Goal: Task Accomplishment & Management: Complete application form

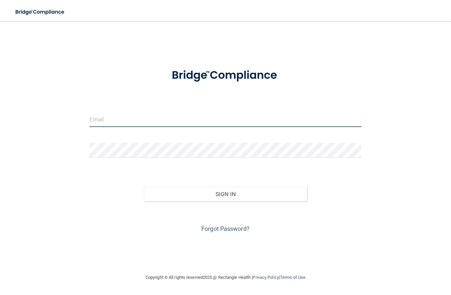
click at [118, 115] on input "email" at bounding box center [226, 119] width 272 height 15
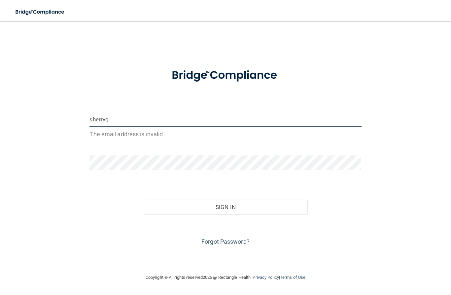
type input "[EMAIL_ADDRESS][DOMAIN_NAME]"
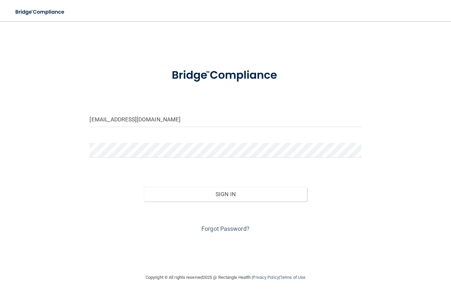
click at [238, 195] on button "Sign In" at bounding box center [225, 194] width 163 height 15
click at [237, 197] on button "Sign In" at bounding box center [225, 194] width 163 height 15
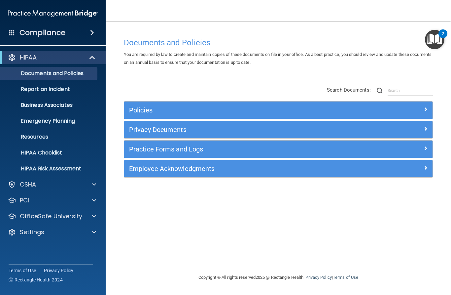
click at [93, 233] on span at bounding box center [94, 232] width 4 height 8
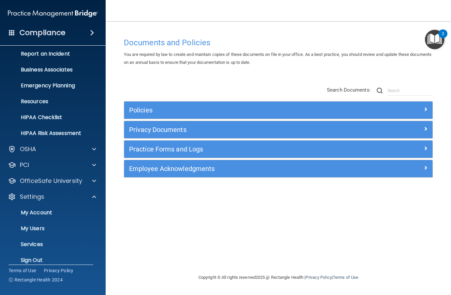
scroll to position [36, 0]
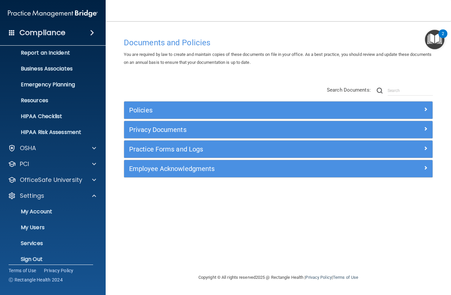
click at [40, 229] on p "My Users" at bounding box center [49, 227] width 90 height 7
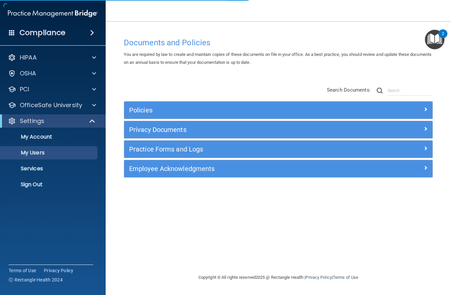
select select "20"
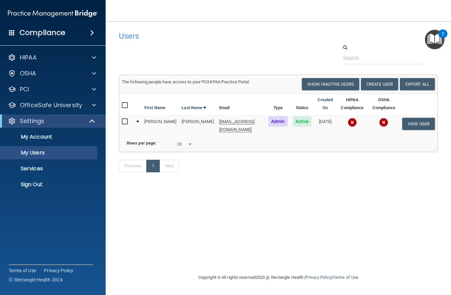
click at [336, 83] on button "Show Inactive Users" at bounding box center [331, 84] width 58 height 12
select select "20"
click at [338, 81] on button "Hide Inactive Users" at bounding box center [332, 84] width 55 height 12
select select "20"
click at [435, 35] on img "Open Resource Center, 2 new notifications" at bounding box center [434, 39] width 19 height 19
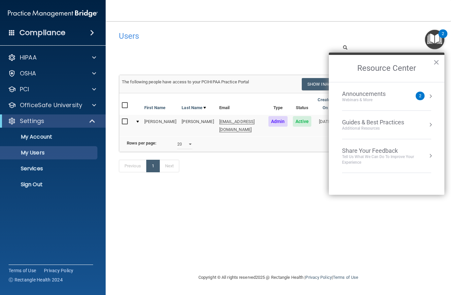
click at [255, 233] on div "Users Success! New user created. × Error! The user couldn't be created. × Succe…" at bounding box center [278, 147] width 319 height 239
click at [436, 61] on button "×" at bounding box center [437, 62] width 6 height 11
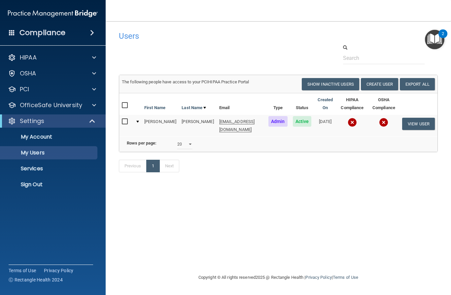
click at [384, 83] on button "Create User" at bounding box center [379, 84] width 37 height 12
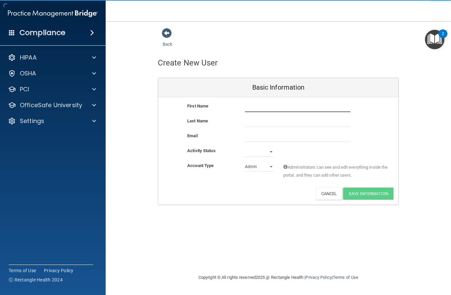
click at [294, 106] on input "text" at bounding box center [297, 107] width 105 height 10
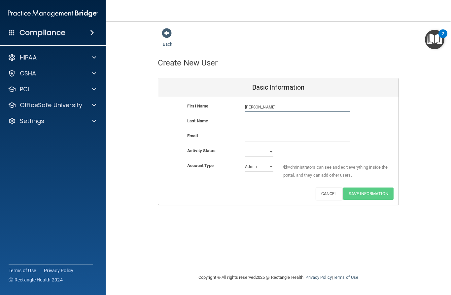
type input "[PERSON_NAME]"
type input "Chao"
click at [266, 136] on input "email" at bounding box center [297, 137] width 105 height 10
click at [258, 151] on select "Active Inactive" at bounding box center [259, 152] width 28 height 10
select select "active"
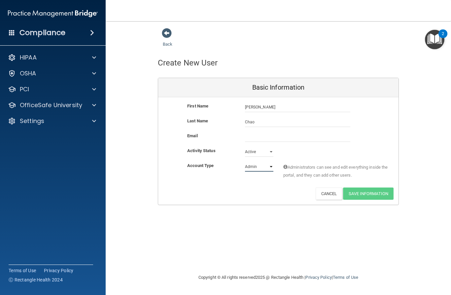
click at [260, 166] on select "Admin Member" at bounding box center [259, 167] width 28 height 10
click at [262, 163] on select "Admin Member" at bounding box center [259, 167] width 28 height 10
select select "practice_member"
click at [263, 138] on input "email" at bounding box center [297, 137] width 105 height 10
paste input "[PERSON_NAME][EMAIL_ADDRESS][DOMAIN_NAME]"
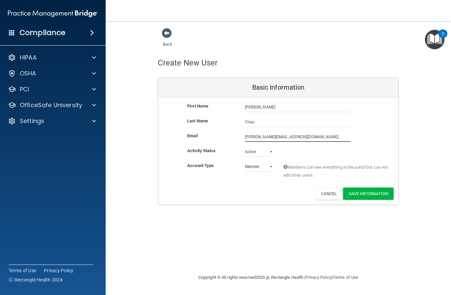
type input "[PERSON_NAME][EMAIL_ADDRESS][DOMAIN_NAME]"
click at [382, 196] on button "Save Information" at bounding box center [368, 193] width 51 height 12
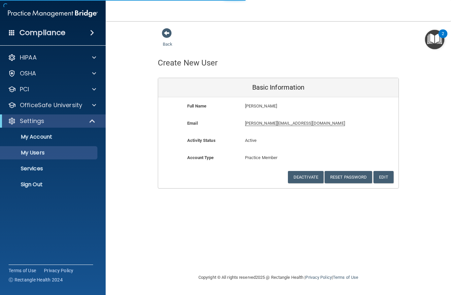
select select "20"
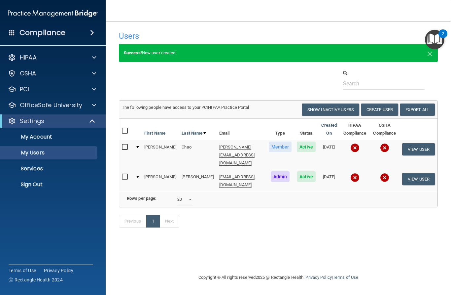
click at [425, 150] on button "View User" at bounding box center [419, 149] width 33 height 12
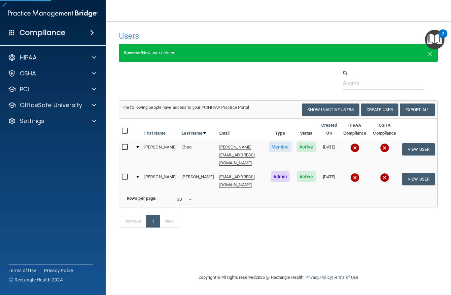
select select "practice_member"
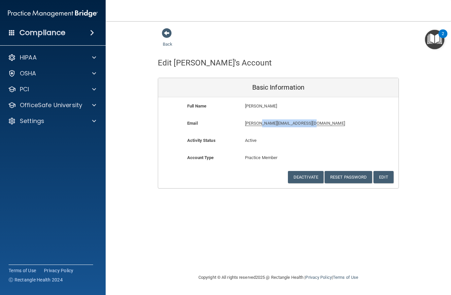
click at [388, 178] on button "Edit" at bounding box center [384, 177] width 20 height 12
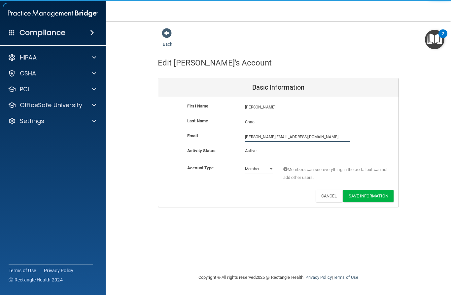
click at [252, 138] on input "[PERSON_NAME][EMAIL_ADDRESS][DOMAIN_NAME]" at bounding box center [297, 137] width 105 height 10
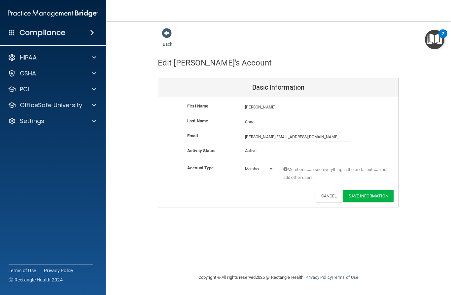
click at [329, 197] on button "Cancel" at bounding box center [329, 196] width 27 height 12
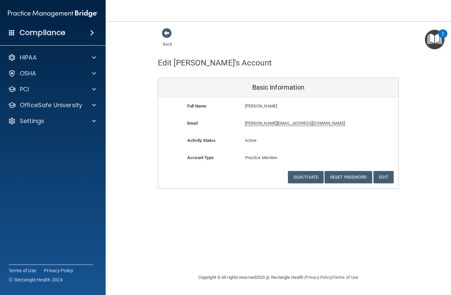
click at [435, 74] on div "Back Edit [PERSON_NAME]'s Account Basic Information Full Name [PERSON_NAME] [PE…" at bounding box center [278, 108] width 319 height 161
click at [168, 36] on span at bounding box center [167, 33] width 10 height 10
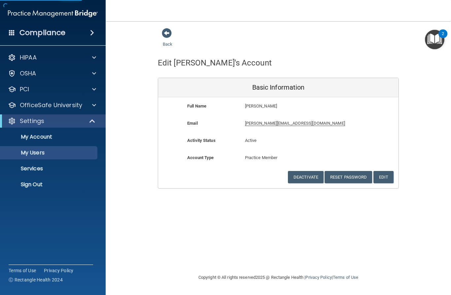
select select "20"
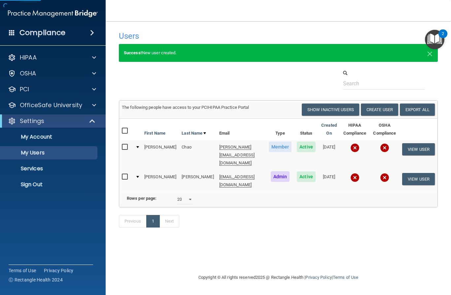
click at [35, 173] on link "Services" at bounding box center [45, 168] width 104 height 13
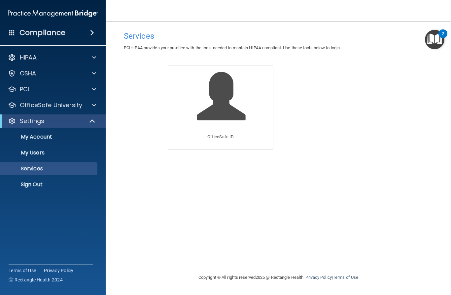
click at [35, 136] on p "My Account" at bounding box center [49, 137] width 90 height 7
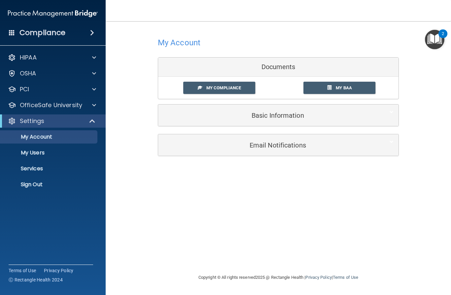
click at [26, 106] on p "OfficeSafe University" at bounding box center [51, 105] width 62 height 8
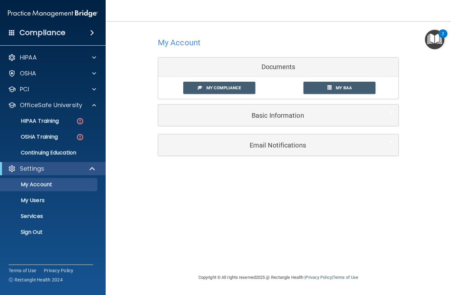
click at [24, 86] on p "PCI" at bounding box center [24, 89] width 9 height 8
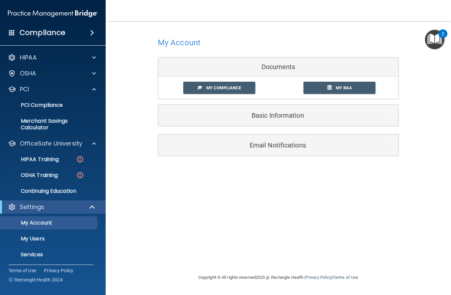
click at [21, 71] on p "OSHA" at bounding box center [28, 73] width 17 height 8
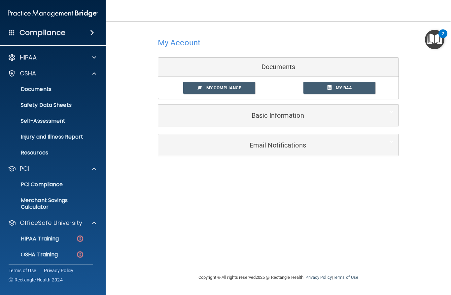
click at [24, 59] on p "HIPAA" at bounding box center [28, 58] width 17 height 8
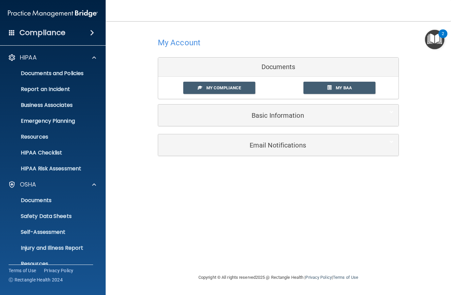
click at [438, 35] on img "Open Resource Center, 2 new notifications" at bounding box center [434, 39] width 19 height 19
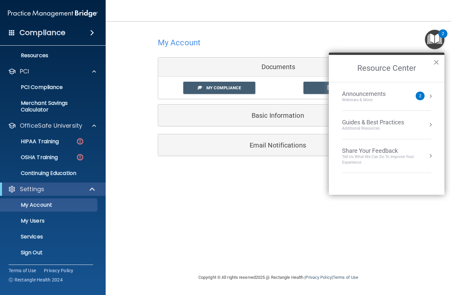
scroll to position [208, 0]
click at [37, 220] on p "My Users" at bounding box center [49, 220] width 90 height 7
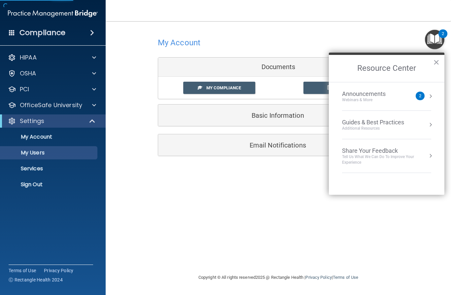
select select "20"
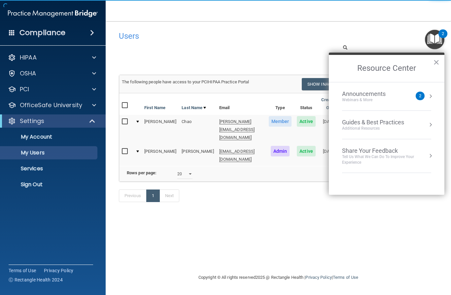
click at [435, 63] on button "×" at bounding box center [437, 62] width 6 height 11
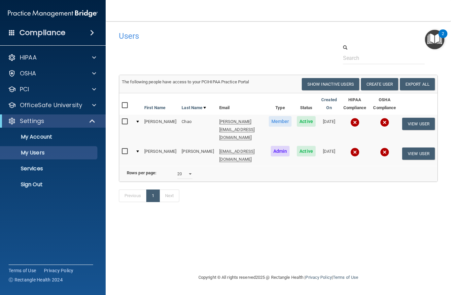
click at [378, 84] on button "Create User" at bounding box center [379, 84] width 37 height 12
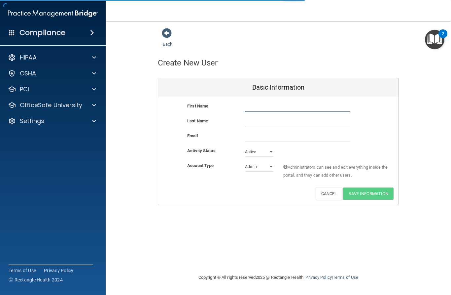
click at [269, 106] on input "text" at bounding box center [297, 107] width 105 height 10
type input "I"
type input "J"
type input "[PERSON_NAME]"
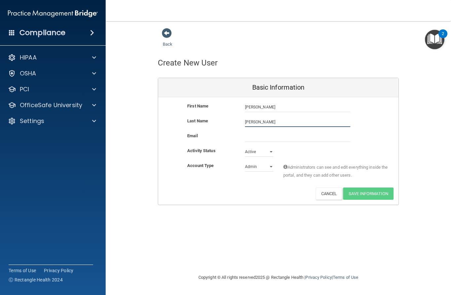
type input "[PERSON_NAME]"
paste input "[PERSON_NAME]"
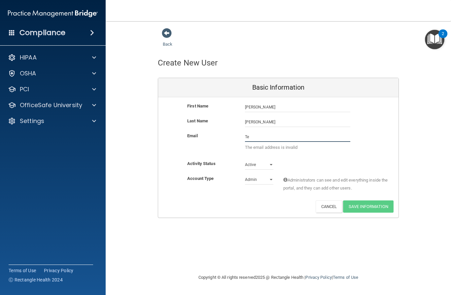
type input "T"
paste input "[PERSON_NAME]"
type input "T"
paste input "[PERSON_NAME][EMAIL_ADDRESS][DOMAIN_NAME]"
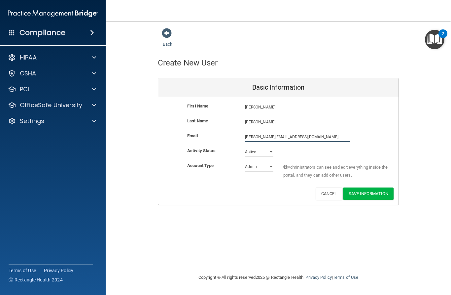
type input "[PERSON_NAME][EMAIL_ADDRESS][DOMAIN_NAME]"
click at [262, 147] on select "Active Inactive" at bounding box center [259, 152] width 28 height 10
click at [263, 166] on select "Admin Member" at bounding box center [259, 167] width 28 height 10
click at [249, 166] on select "Admin Member" at bounding box center [259, 167] width 28 height 10
select select "practice_member"
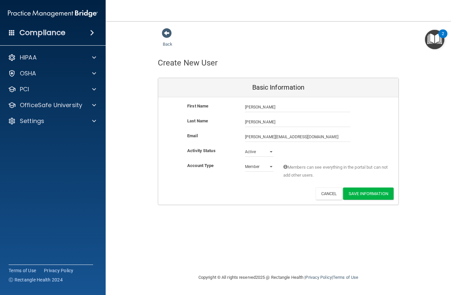
click at [376, 188] on button "Save Information" at bounding box center [368, 193] width 51 height 12
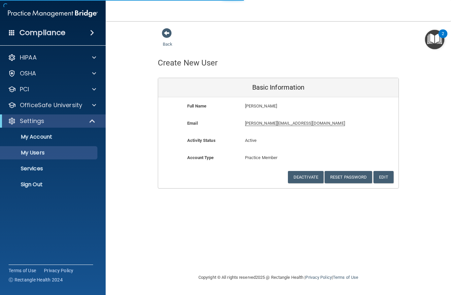
select select "20"
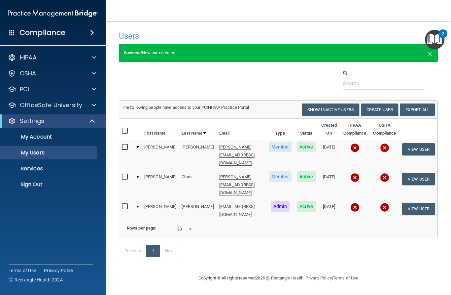
click at [383, 108] on button "Create User" at bounding box center [379, 109] width 37 height 12
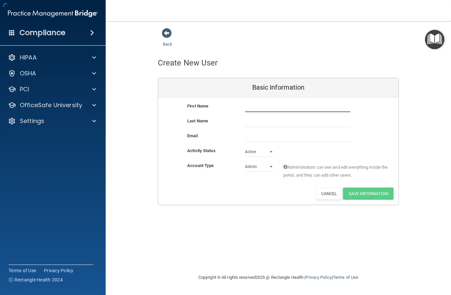
click at [263, 110] on input "text" at bounding box center [297, 107] width 105 height 10
type input "[PERSON_NAME]"
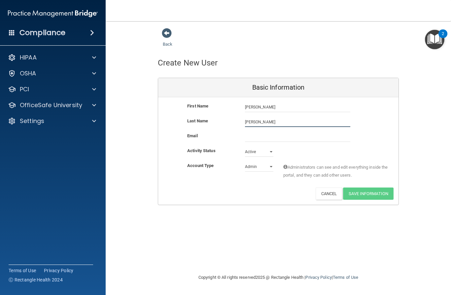
type input "[PERSON_NAME]"
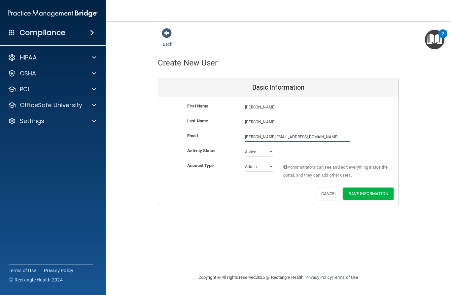
type input "[PERSON_NAME][EMAIL_ADDRESS][DOMAIN_NAME]"
click at [266, 166] on select "Admin Member" at bounding box center [259, 167] width 28 height 10
select select "practice_member"
click at [273, 245] on div "Back Create New User Basic Information First Name [PERSON_NAME] [PERSON_NAME] L…" at bounding box center [278, 147] width 319 height 239
click at [378, 193] on button "Save Information" at bounding box center [368, 193] width 51 height 12
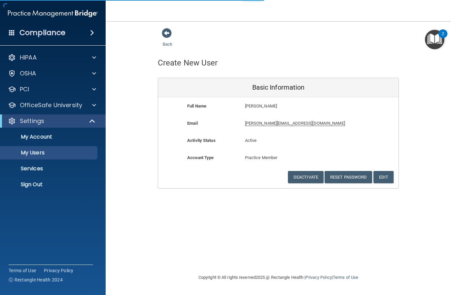
select select "20"
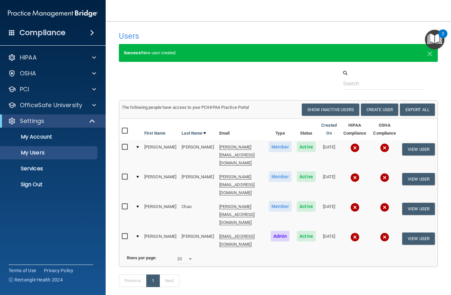
click at [386, 109] on button "Create User" at bounding box center [379, 109] width 37 height 12
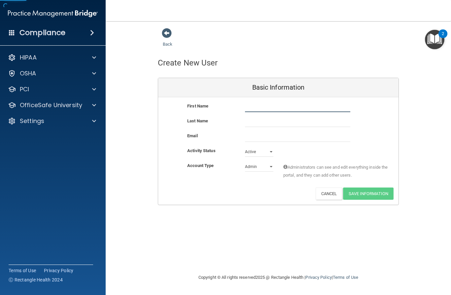
click at [262, 102] on input "text" at bounding box center [297, 107] width 105 height 10
type input "[PERSON_NAME]"
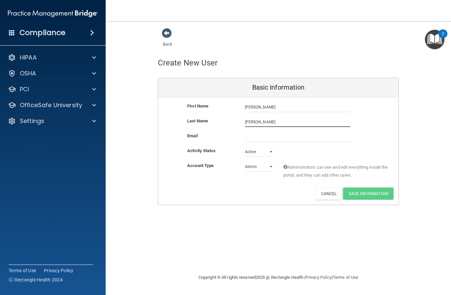
type input "[PERSON_NAME]"
paste input "[DOMAIN_NAME][EMAIL_ADDRESS][DOMAIN_NAME]"
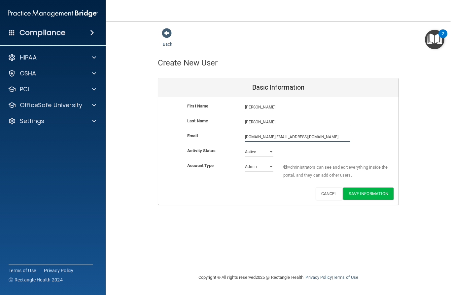
type input "[DOMAIN_NAME][EMAIL_ADDRESS][DOMAIN_NAME]"
click at [263, 167] on select "Admin Member" at bounding box center [259, 167] width 28 height 10
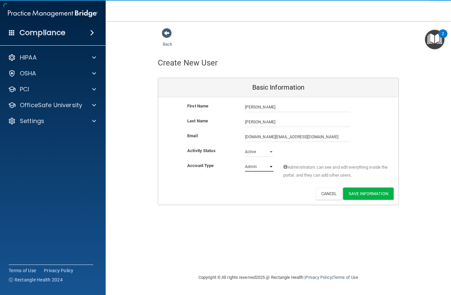
select select "practice_member"
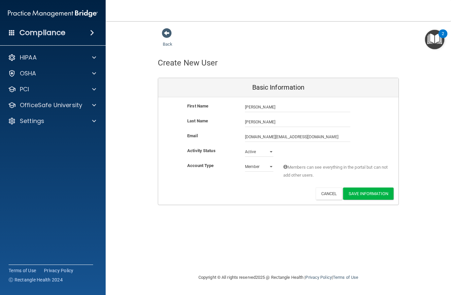
click at [378, 193] on button "Save Information" at bounding box center [368, 193] width 51 height 12
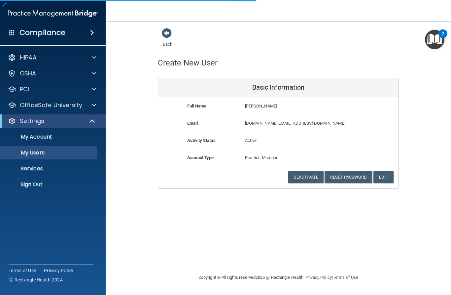
select select "20"
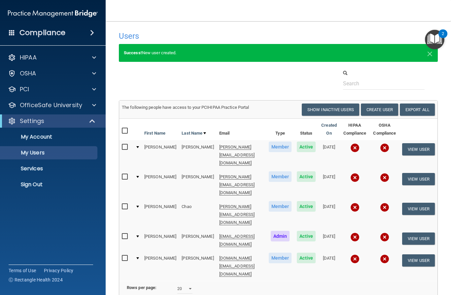
click at [389, 109] on button "Create User" at bounding box center [379, 109] width 37 height 12
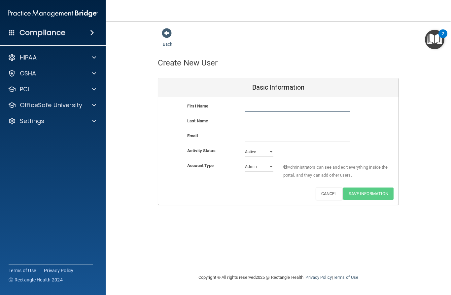
click at [265, 102] on input "text" at bounding box center [297, 107] width 105 height 10
click at [253, 137] on input "email" at bounding box center [297, 137] width 105 height 10
paste input "[DOMAIN_NAME][EMAIL_ADDRESS][DOMAIN_NAME]"
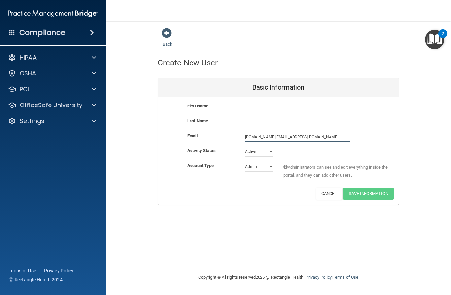
type input "[DOMAIN_NAME][EMAIL_ADDRESS][DOMAIN_NAME]"
click at [252, 106] on input "text" at bounding box center [297, 107] width 105 height 10
type input "[PERSON_NAME]"
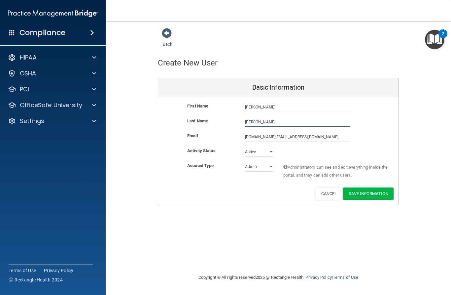
type input "[PERSON_NAME]"
click at [261, 165] on select "Admin Member" at bounding box center [259, 167] width 28 height 10
select select "practice_member"
click at [380, 190] on button "Save Information" at bounding box center [368, 193] width 51 height 12
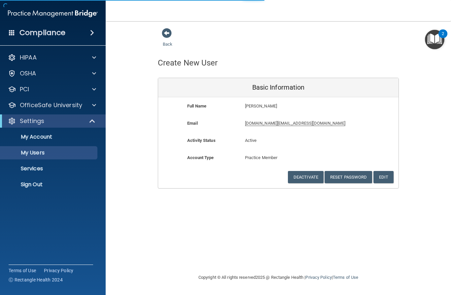
select select "20"
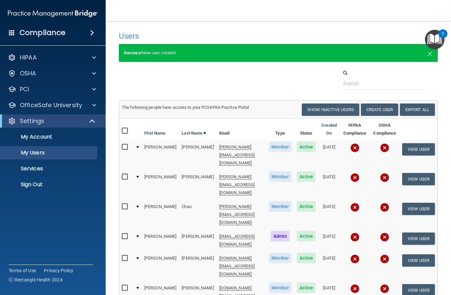
click at [386, 109] on button "Create User" at bounding box center [379, 109] width 37 height 12
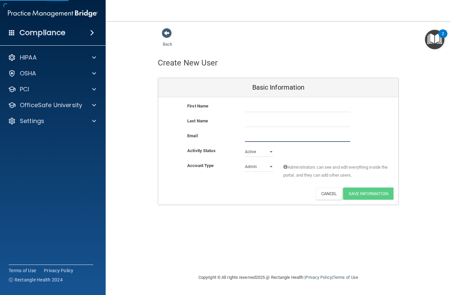
click at [256, 135] on input "email" at bounding box center [297, 137] width 105 height 10
paste input "[DOMAIN_NAME][EMAIL_ADDRESS][DOMAIN_NAME]"
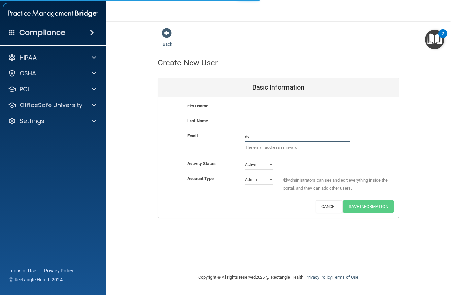
type input "d"
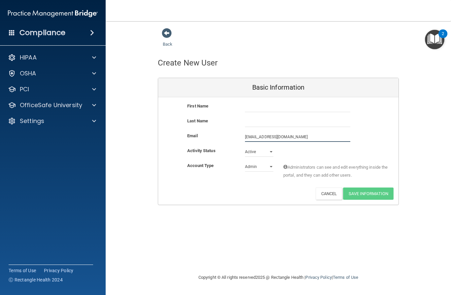
click at [264, 136] on input "[EMAIL_ADDRESS][DOMAIN_NAME]" at bounding box center [297, 137] width 105 height 10
click at [255, 137] on input "[EMAIL_ADDRESS][DOMAIN_NAME]" at bounding box center [297, 137] width 105 height 10
type input "[EMAIL_ADDRESS][DOMAIN_NAME]"
click at [253, 104] on input "text" at bounding box center [297, 107] width 105 height 10
type input "Edrian"
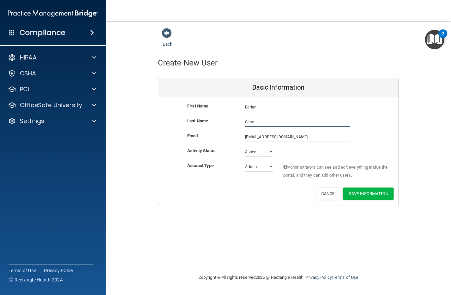
type input "Gene"
click at [253, 135] on input "[EMAIL_ADDRESS][DOMAIN_NAME]" at bounding box center [297, 137] width 105 height 10
click at [328, 135] on input "[EMAIL_ADDRESS][DOMAIN_NAME]" at bounding box center [297, 137] width 105 height 10
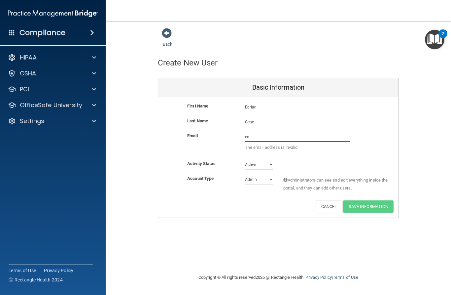
type input "c"
paste input "mailto:[EMAIL_ADDRESS][DOMAIN_NAME]"
click at [258, 132] on input "mailto:[EMAIL_ADDRESS][DOMAIN_NAME]" at bounding box center [297, 137] width 105 height 10
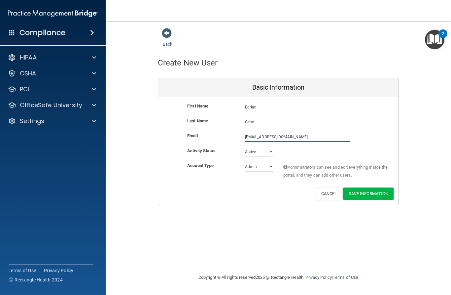
click at [333, 132] on input "[EMAIL_ADDRESS][DOMAIN_NAME]" at bounding box center [297, 137] width 105 height 10
type input "[EMAIL_ADDRESS][DOMAIN_NAME]"
click at [255, 166] on select "Admin Member" at bounding box center [259, 167] width 28 height 10
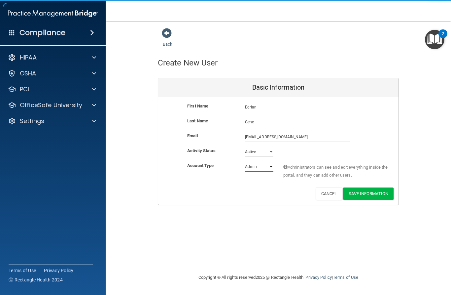
select select "practice_member"
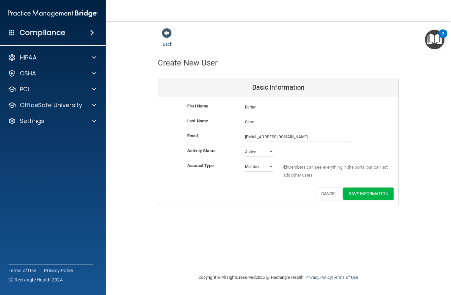
click at [378, 197] on button "Save Information" at bounding box center [368, 193] width 51 height 12
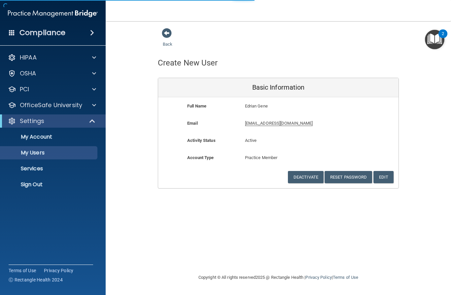
select select "20"
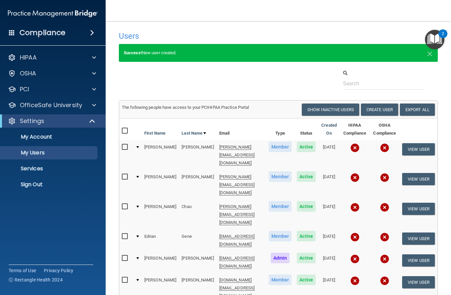
click at [12, 31] on div "Compliance" at bounding box center [53, 32] width 106 height 15
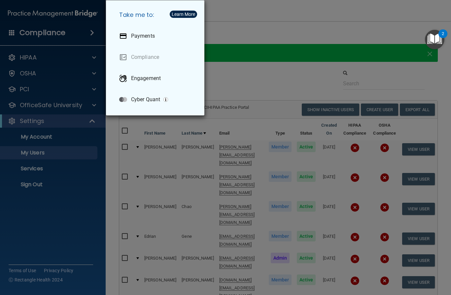
click at [138, 38] on p "Payments" at bounding box center [143, 36] width 24 height 7
click at [49, 236] on div "Take me to: Payments Compliance Engagement Cyber Quant" at bounding box center [225, 147] width 451 height 295
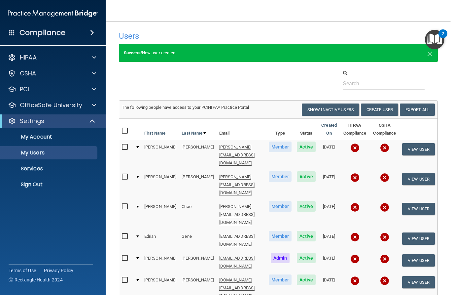
click at [10, 32] on span at bounding box center [12, 32] width 6 height 6
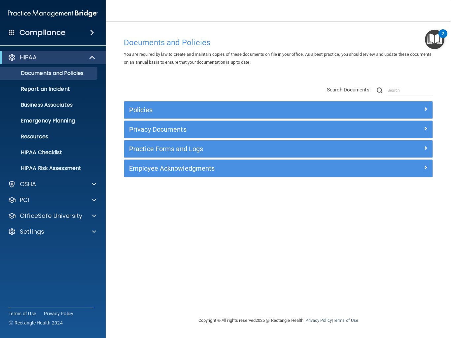
click at [29, 235] on p "Settings" at bounding box center [32, 232] width 24 height 8
click at [29, 265] on p "My Users" at bounding box center [49, 263] width 90 height 7
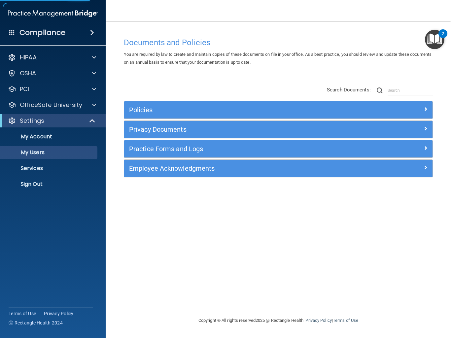
select select "20"
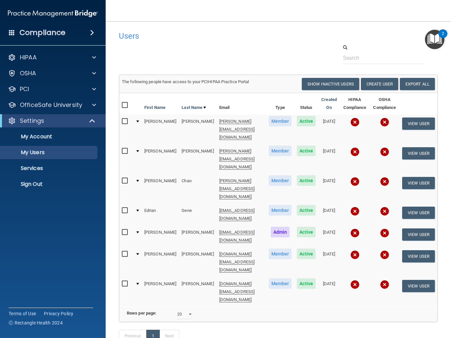
click at [35, 168] on p "Services" at bounding box center [49, 168] width 90 height 7
